Goal: Transaction & Acquisition: Purchase product/service

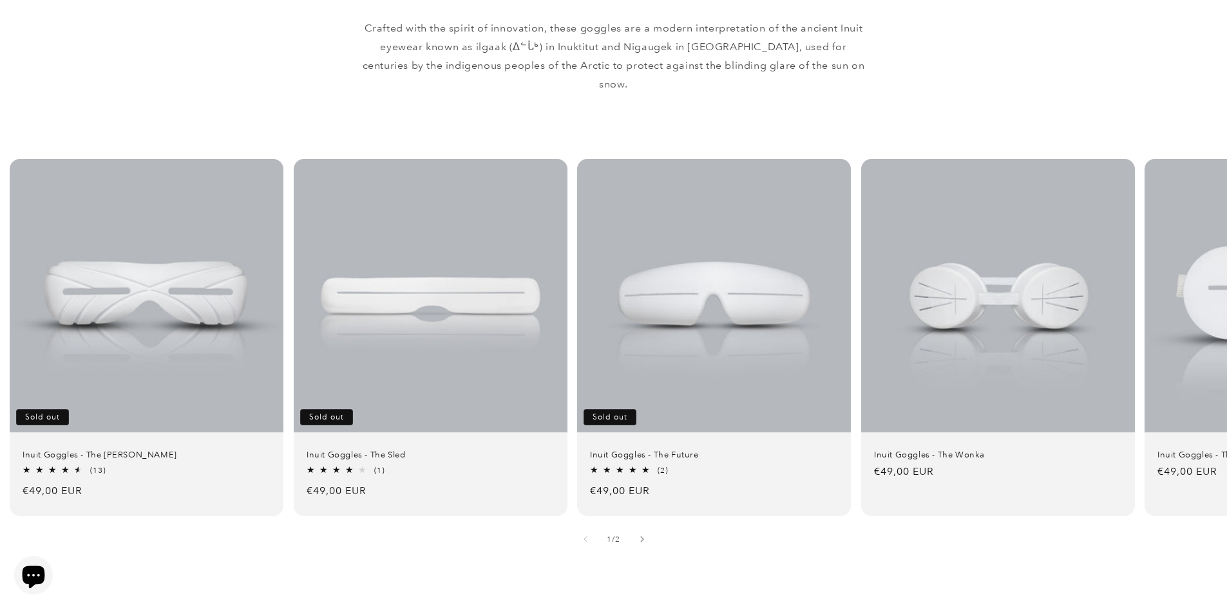
scroll to position [773, 0]
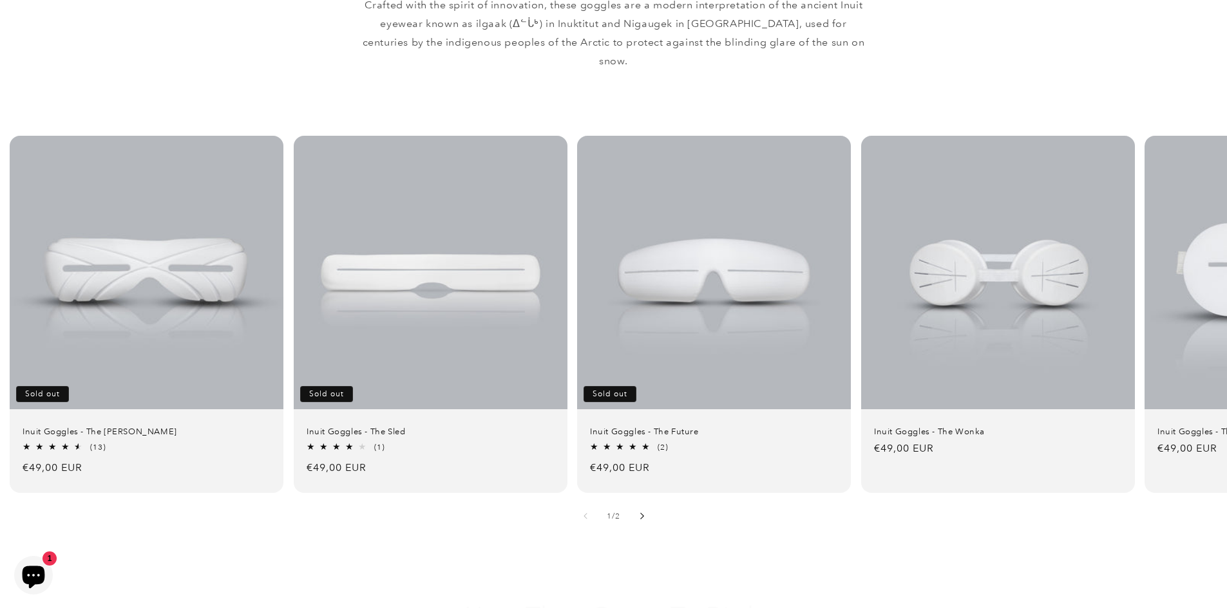
click at [643, 513] on icon "Slide right" at bounding box center [641, 516] width 5 height 7
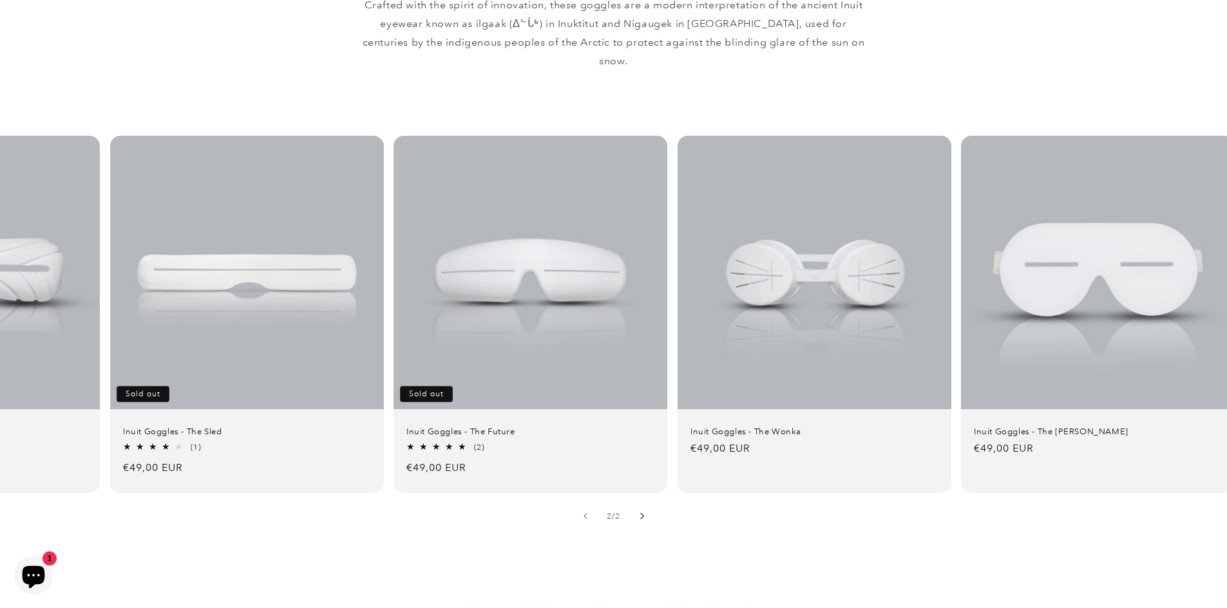
scroll to position [0, 201]
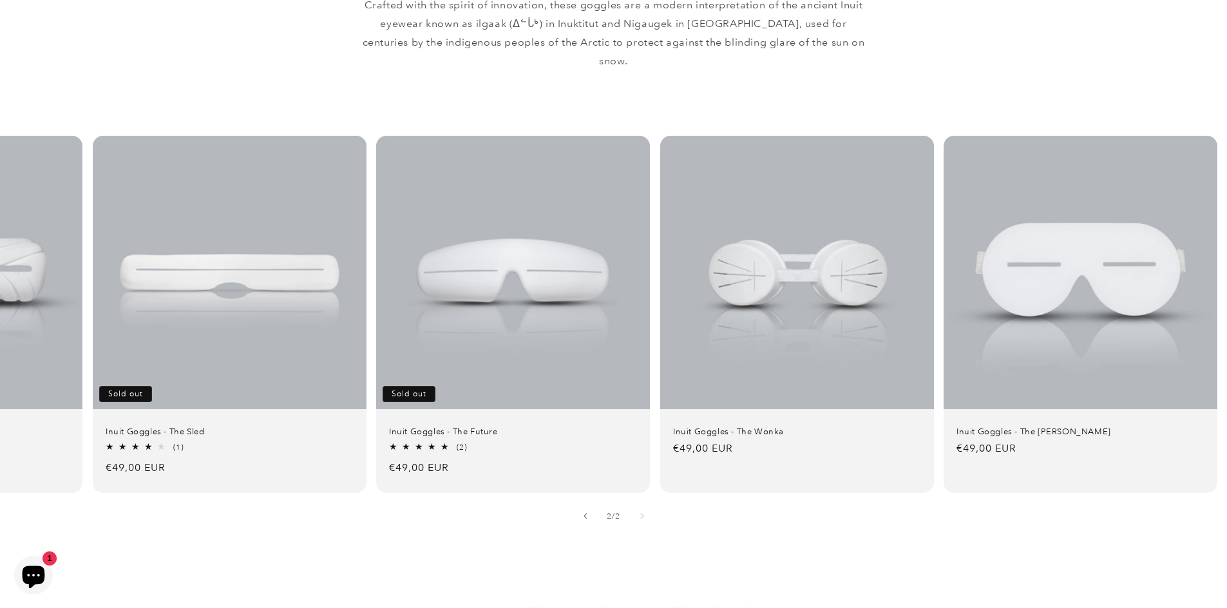
click at [602, 510] on div "2 / of 2" at bounding box center [613, 516] width 28 height 13
click at [583, 513] on icon "Slide left" at bounding box center [585, 516] width 5 height 7
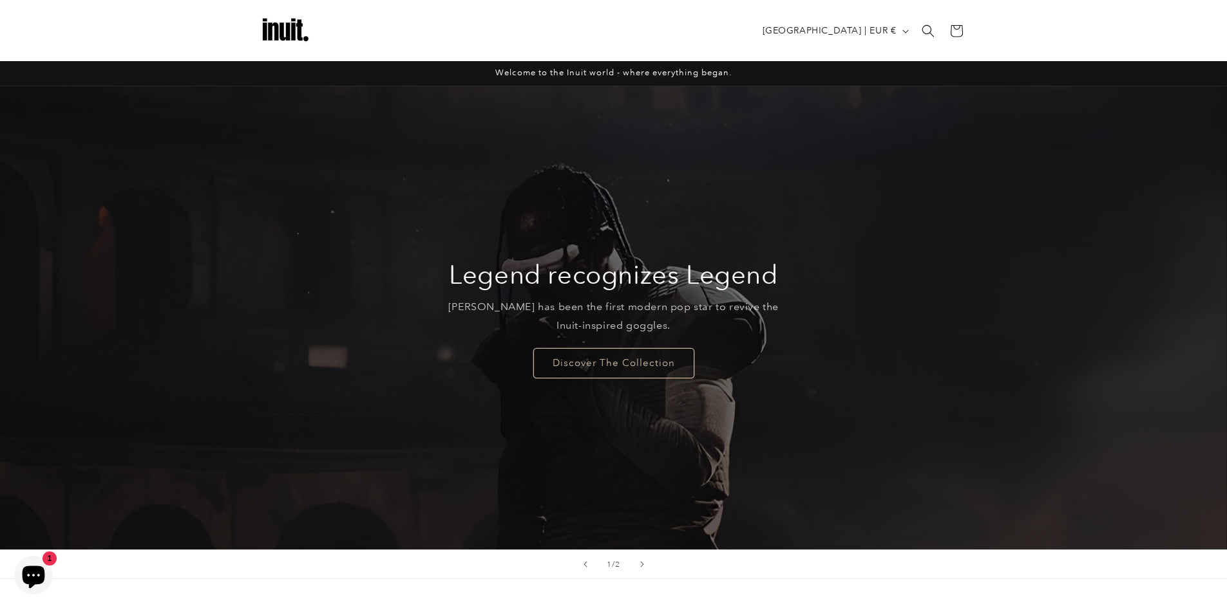
scroll to position [64, 0]
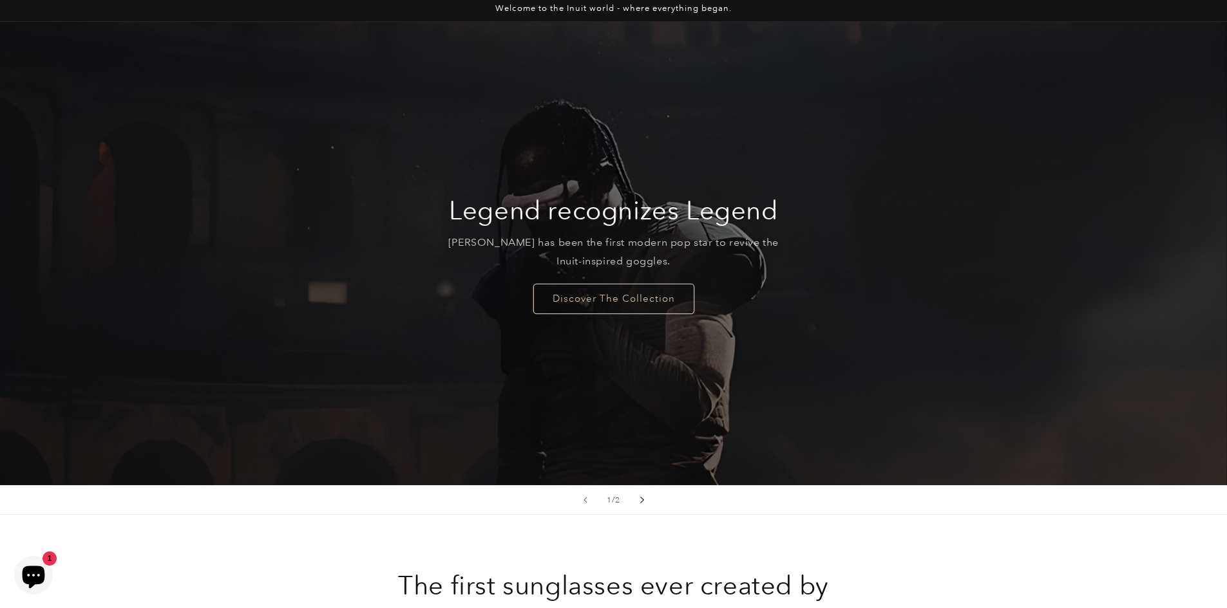
click at [642, 501] on icon "Next slide" at bounding box center [641, 500] width 5 height 7
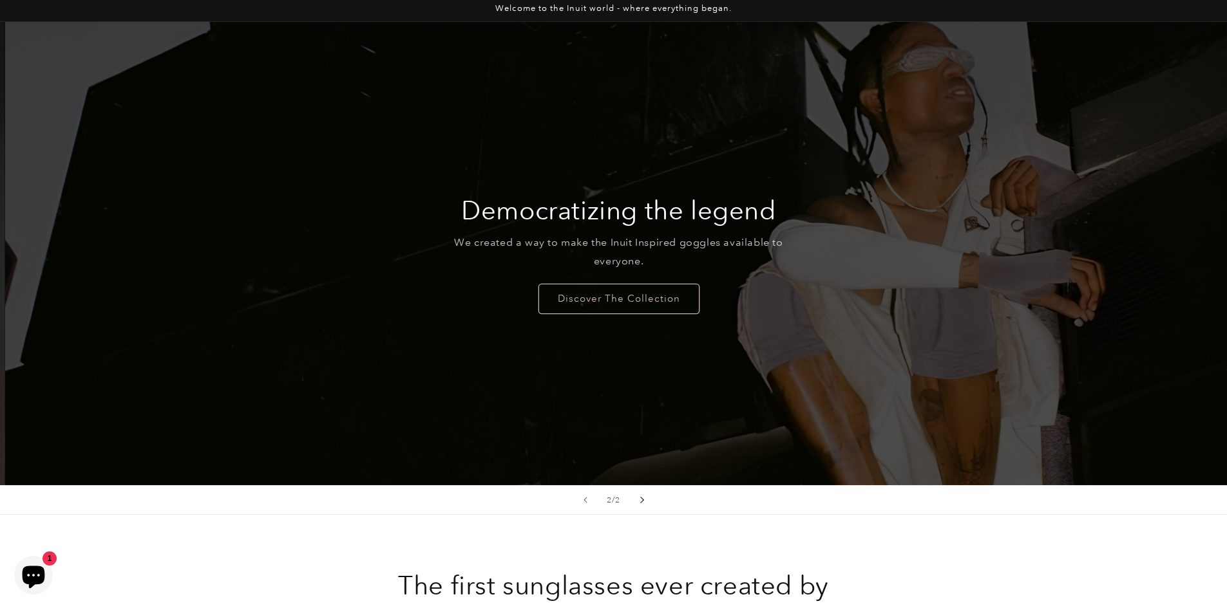
scroll to position [0, 1227]
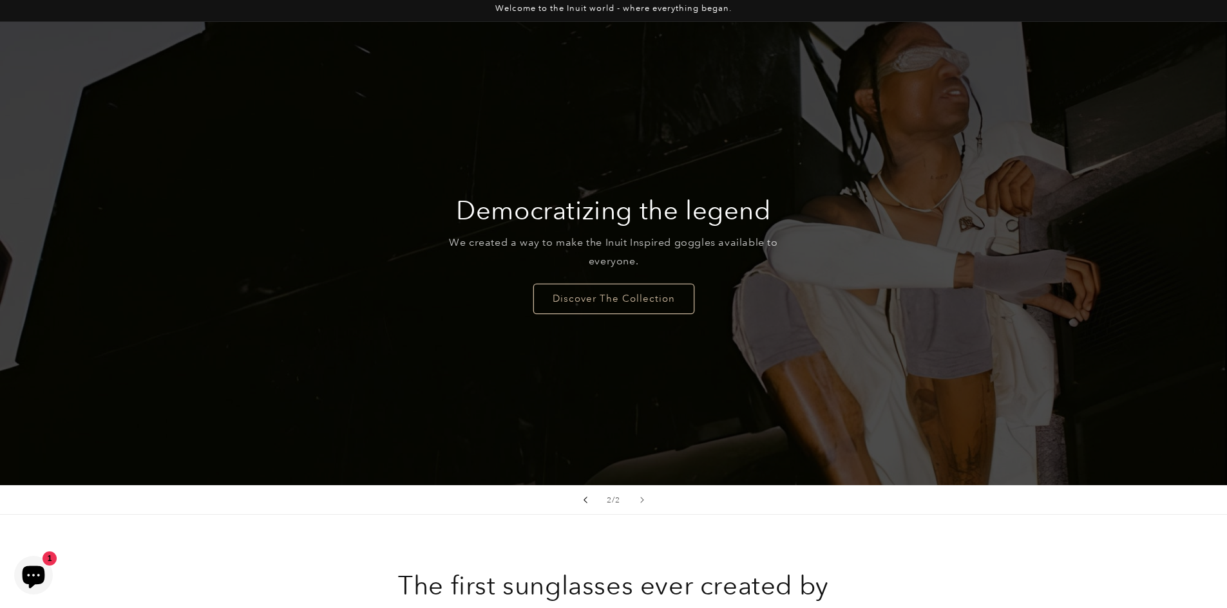
click at [583, 497] on icon "Previous slide" at bounding box center [585, 500] width 5 height 7
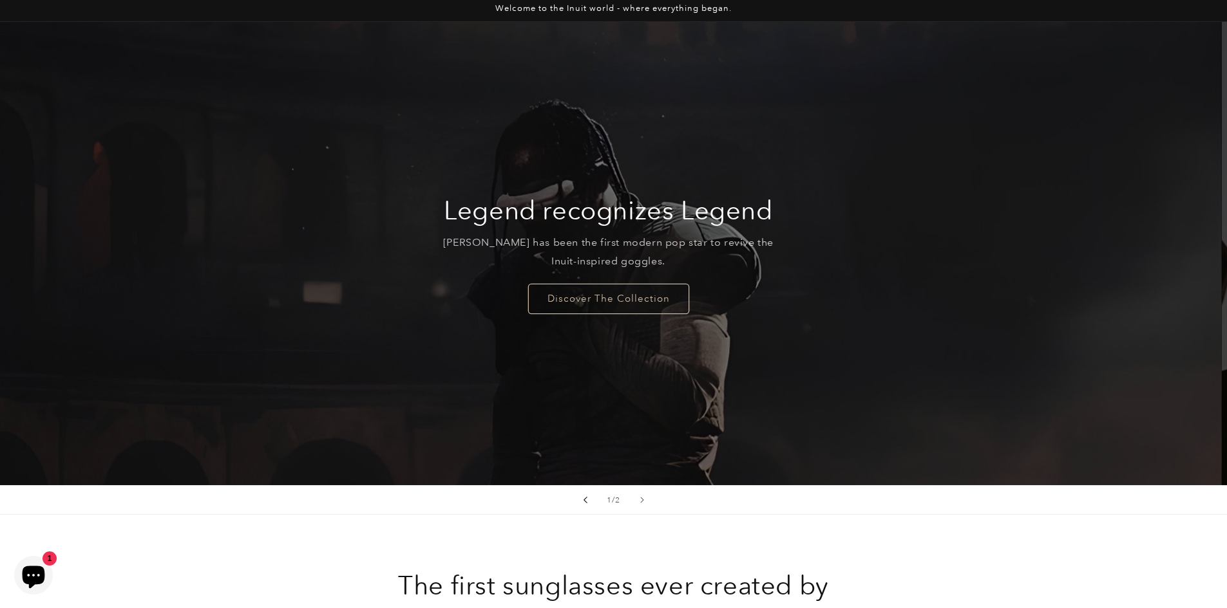
scroll to position [0, 0]
click at [635, 502] on button "Next slide" at bounding box center [642, 500] width 28 height 28
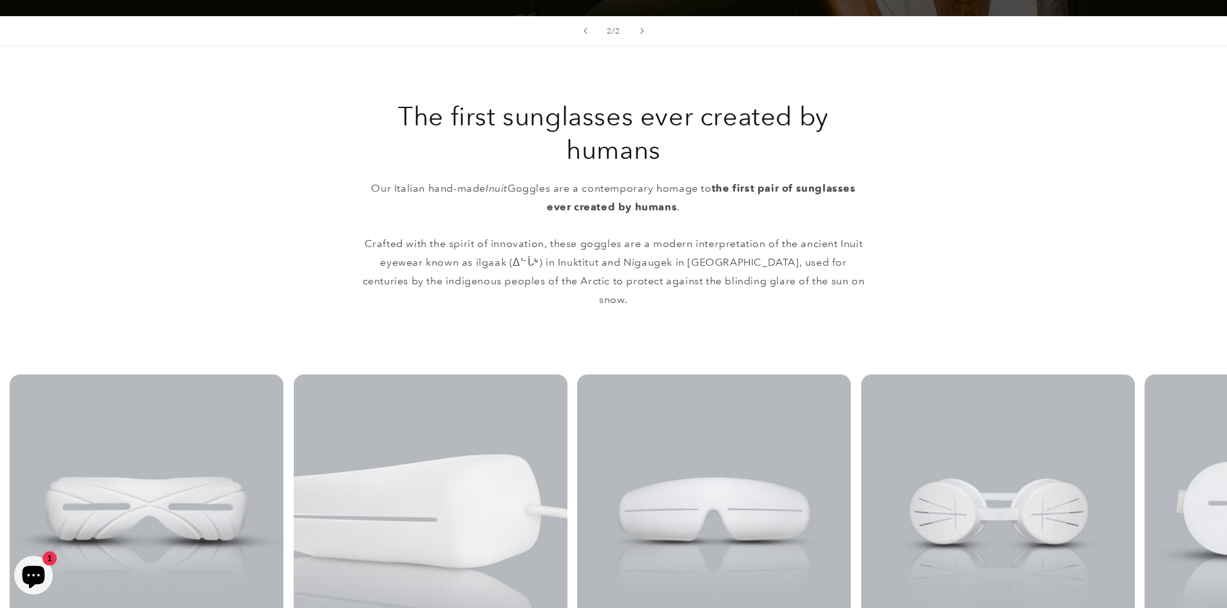
scroll to position [837, 0]
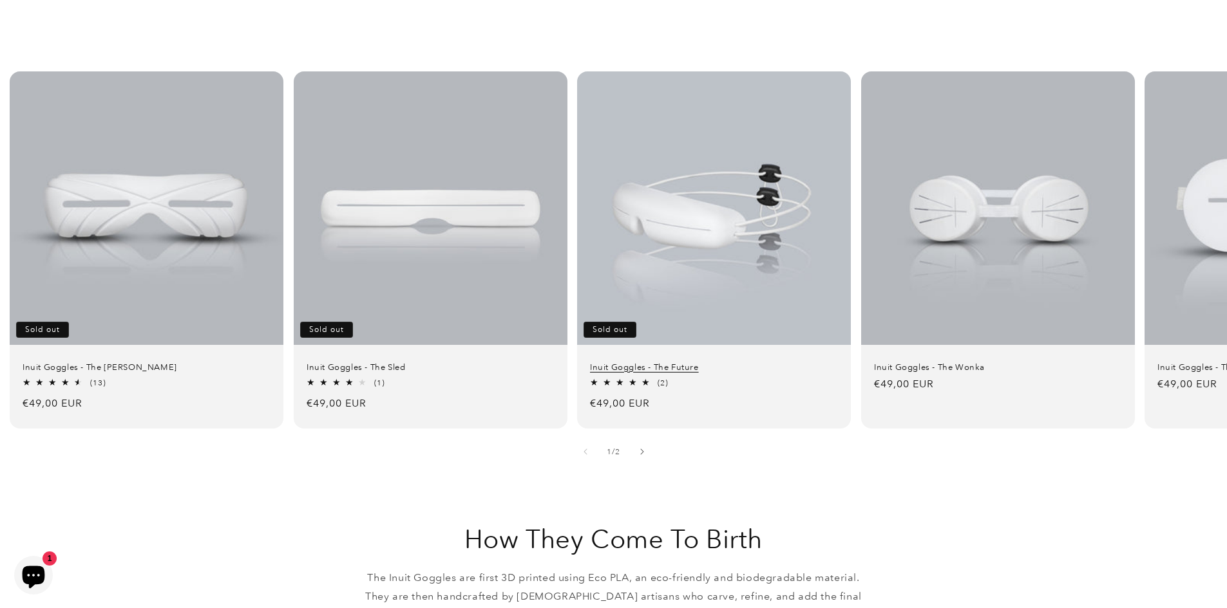
click at [759, 362] on link "Inuit Goggles - The Future" at bounding box center [714, 367] width 248 height 11
